Goal: Information Seeking & Learning: Learn about a topic

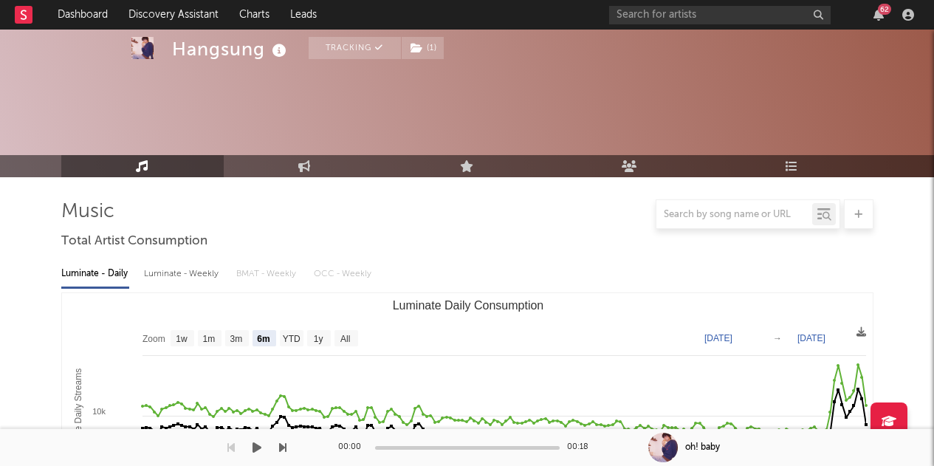
select select "6m"
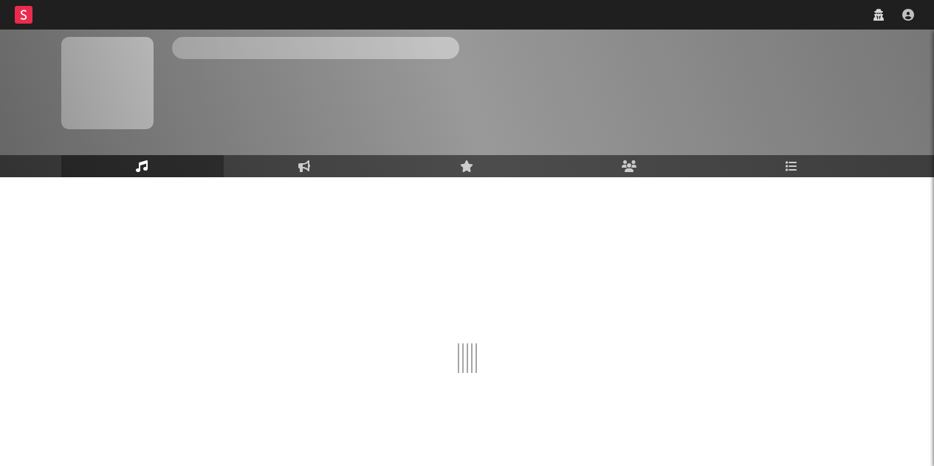
scroll to position [47, 0]
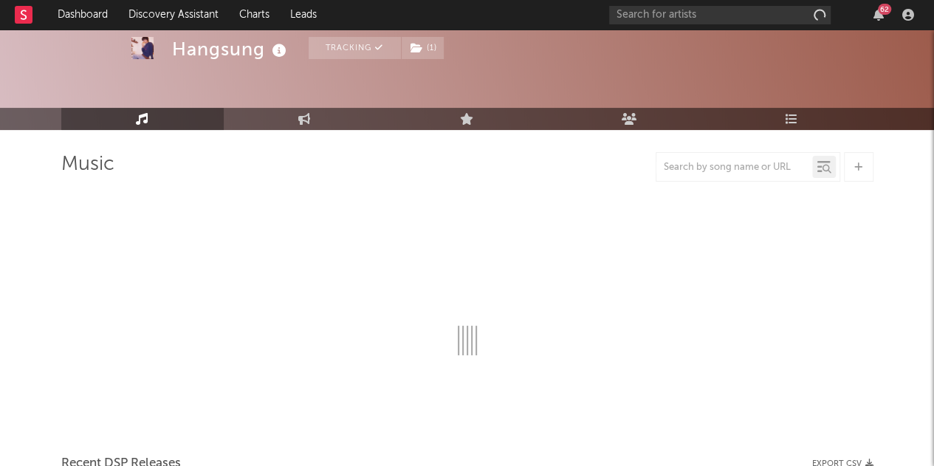
select select "6m"
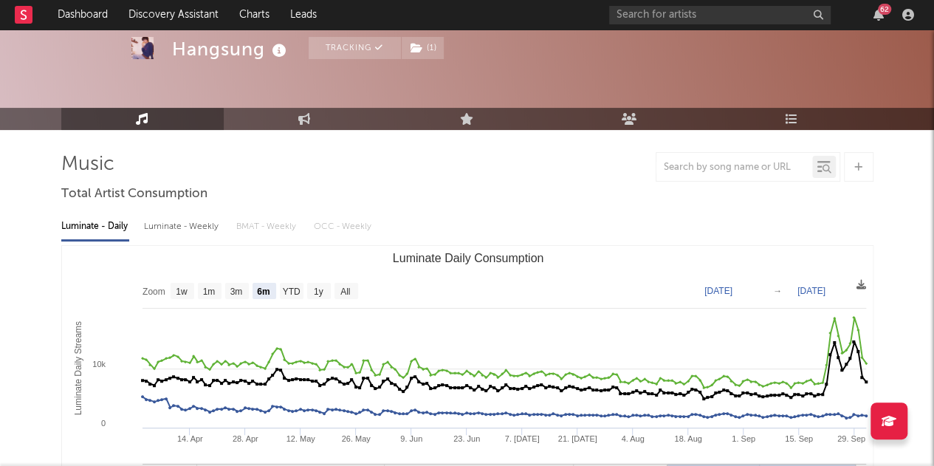
click at [881, 19] on icon "button" at bounding box center [878, 15] width 10 height 12
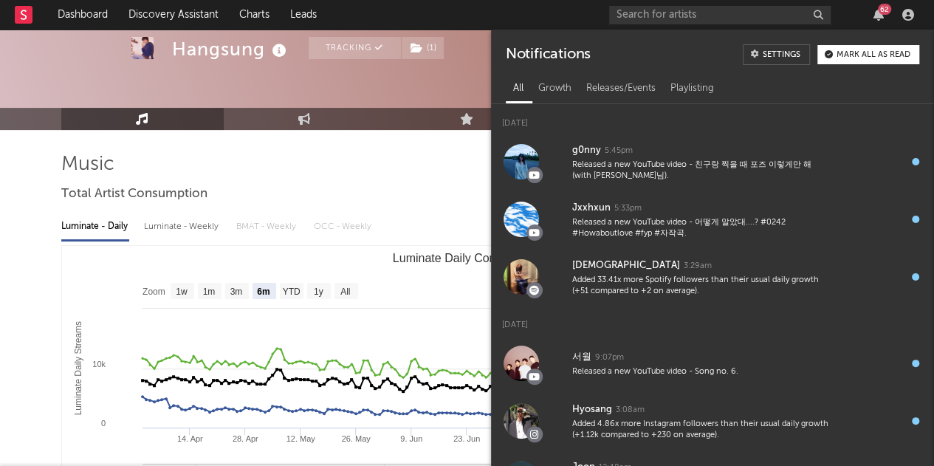
click at [881, 19] on icon "button" at bounding box center [878, 15] width 10 height 12
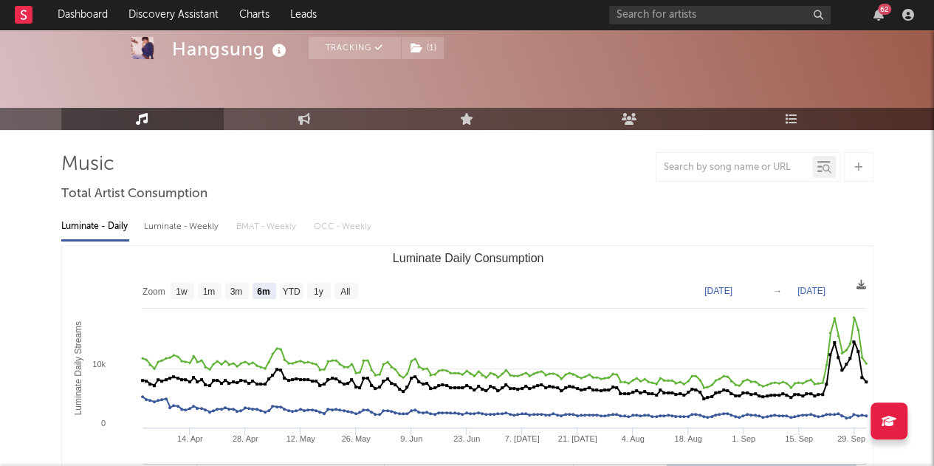
click at [881, 19] on icon "button" at bounding box center [878, 15] width 10 height 12
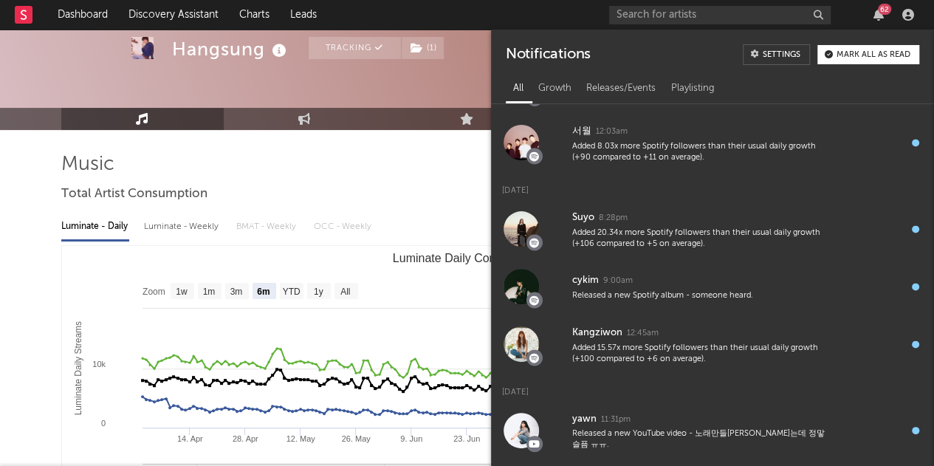
scroll to position [1400, 0]
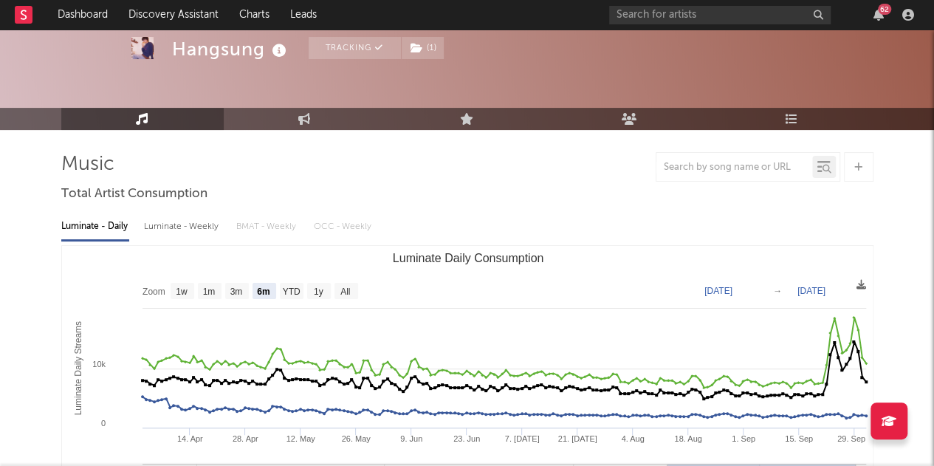
click at [310, 116] on icon at bounding box center [304, 119] width 13 height 12
select select "1w"
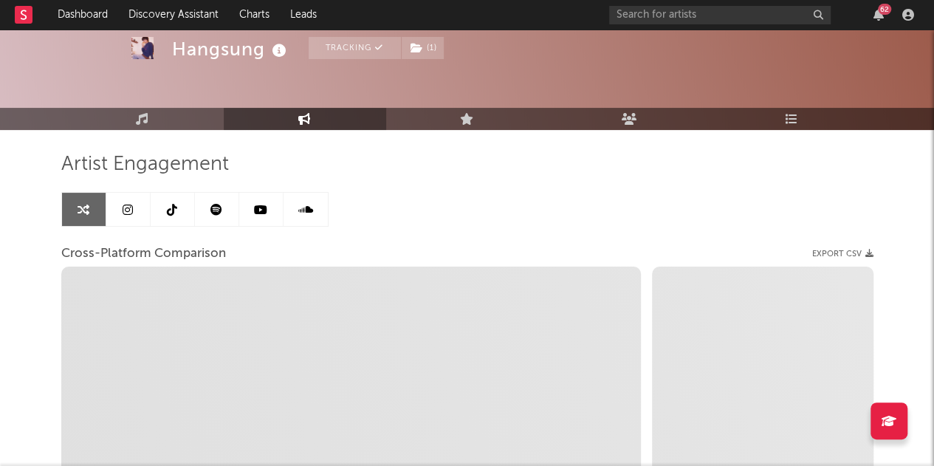
click at [176, 207] on icon at bounding box center [172, 210] width 10 height 12
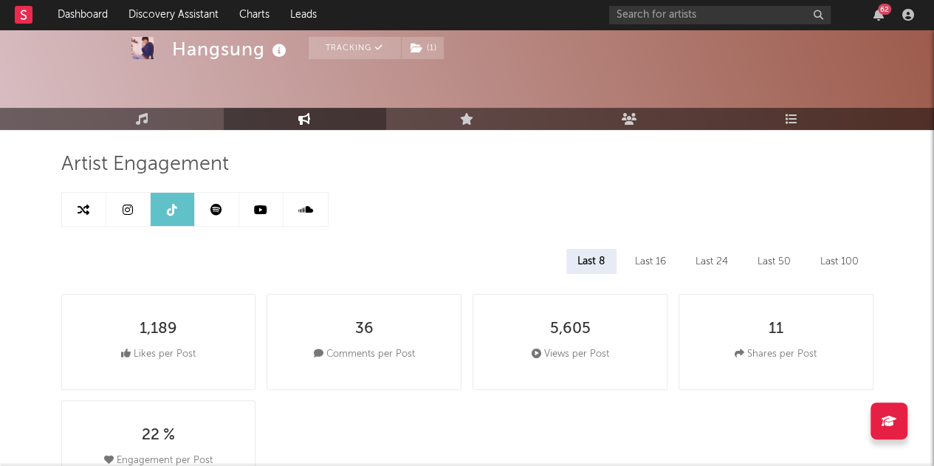
select select "6m"
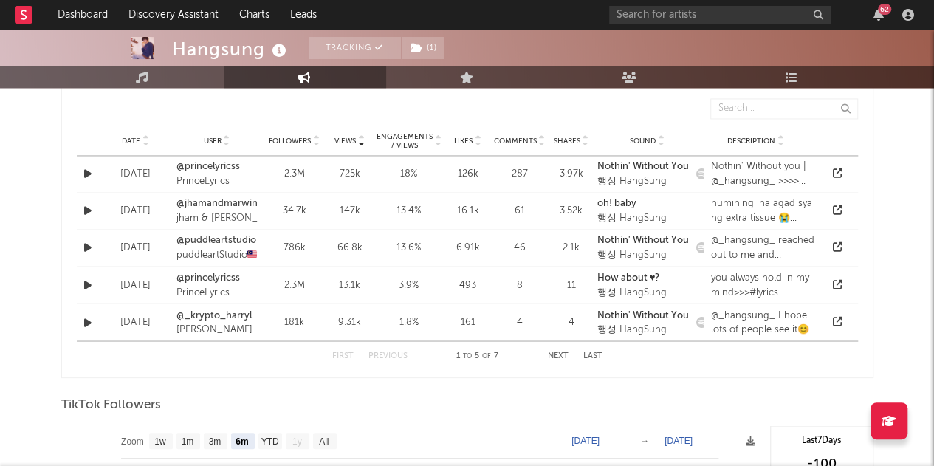
scroll to position [1124, 0]
click at [140, 141] on div at bounding box center [144, 142] width 9 height 11
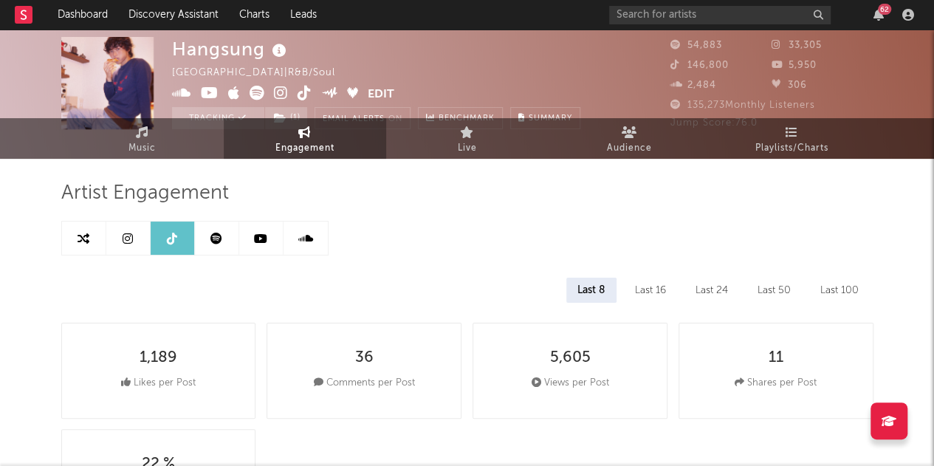
scroll to position [0, 0]
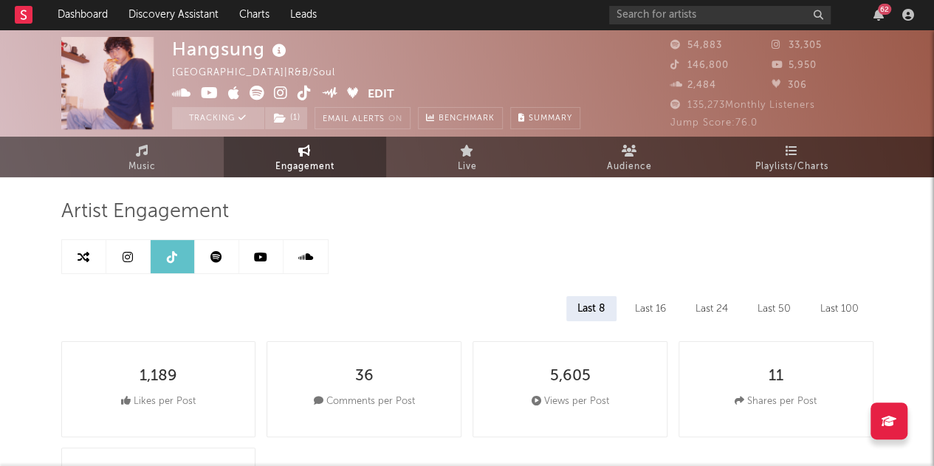
click at [877, 13] on icon "button" at bounding box center [878, 15] width 10 height 12
click at [398, 38] on div "Hangsung [GEOGRAPHIC_DATA] | R&B/Soul Edit Tracking ( 1 ) Email Alerts On Bench…" at bounding box center [376, 83] width 408 height 92
click at [136, 158] on span "Music" at bounding box center [141, 167] width 27 height 18
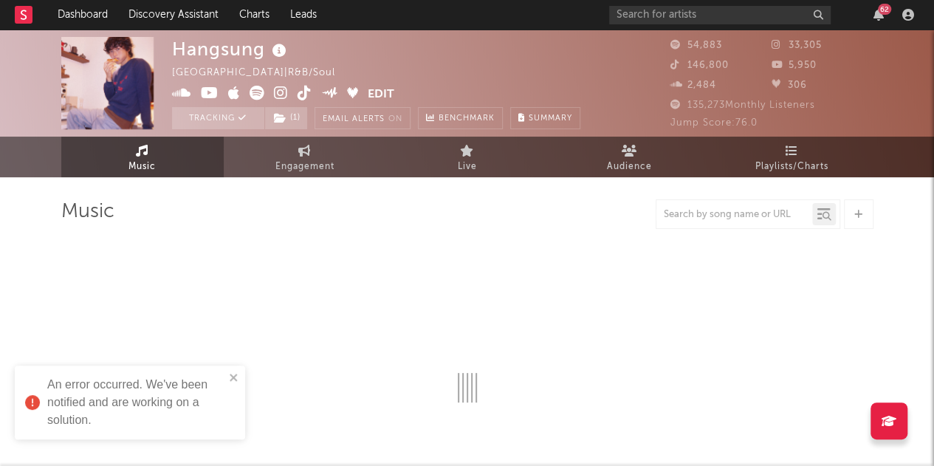
select select "6m"
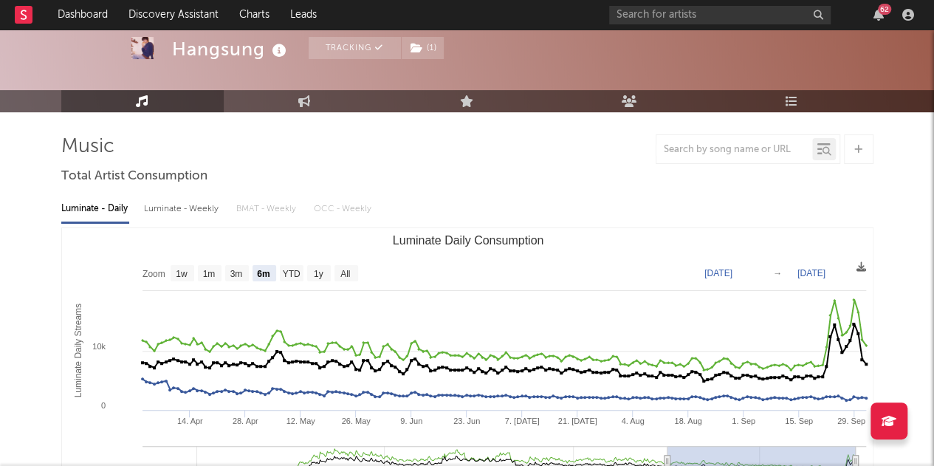
scroll to position [64, 0]
